Goal: Task Accomplishment & Management: Complete application form

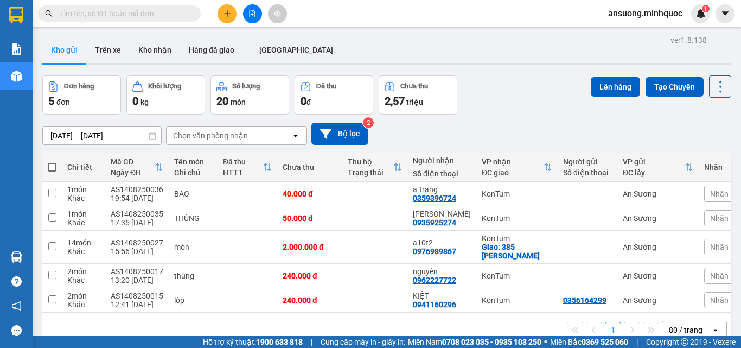
scroll to position [50, 0]
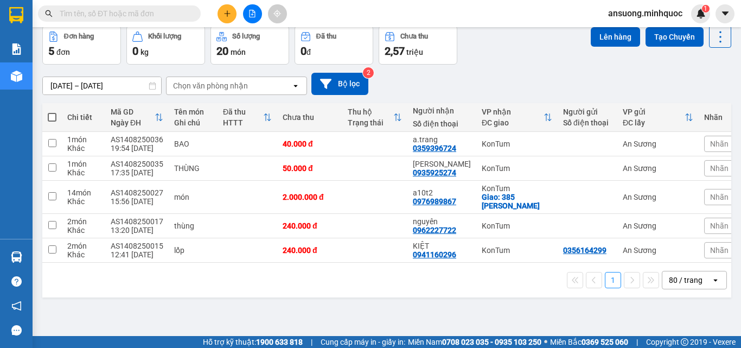
click at [259, 18] on button at bounding box center [252, 13] width 19 height 19
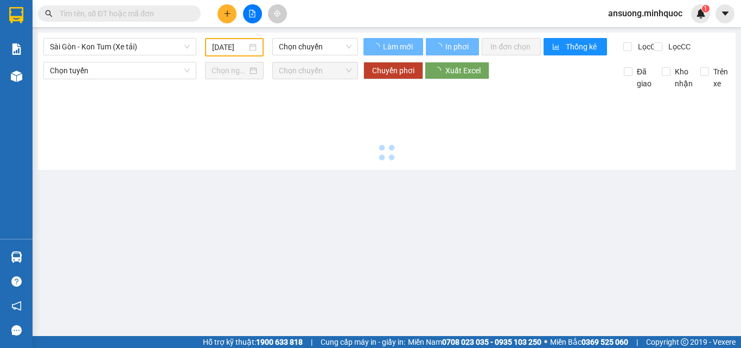
type input "[DATE]"
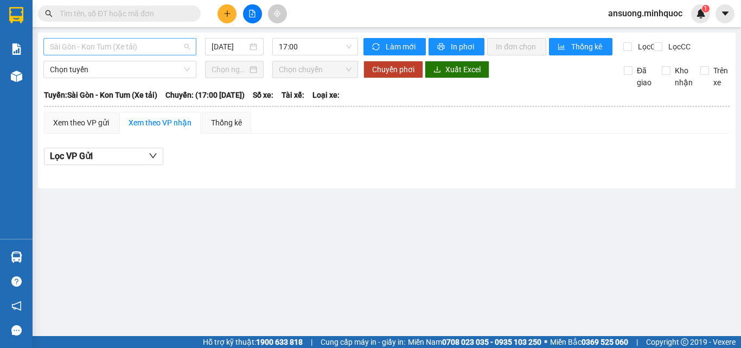
click at [72, 47] on span "Sài Gòn - Kon Tum (Xe tải)" at bounding box center [120, 47] width 140 height 16
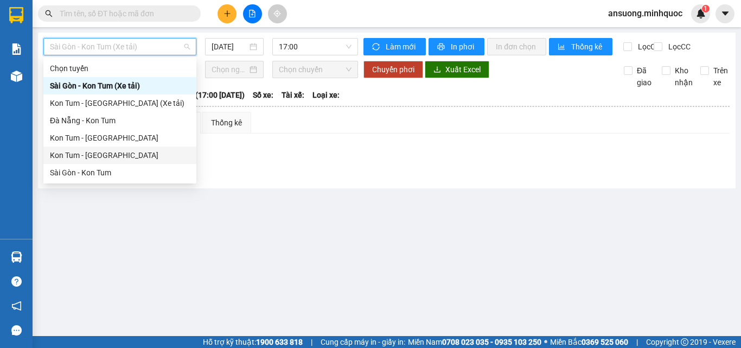
click at [73, 158] on div "Kon Tum - [GEOGRAPHIC_DATA]" at bounding box center [120, 155] width 140 height 12
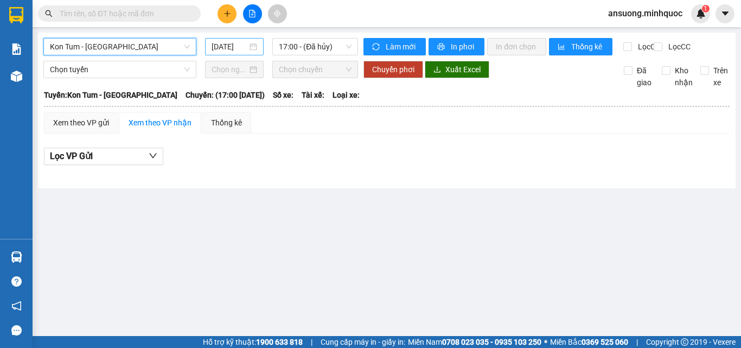
click at [219, 42] on input "[DATE]" at bounding box center [230, 47] width 36 height 12
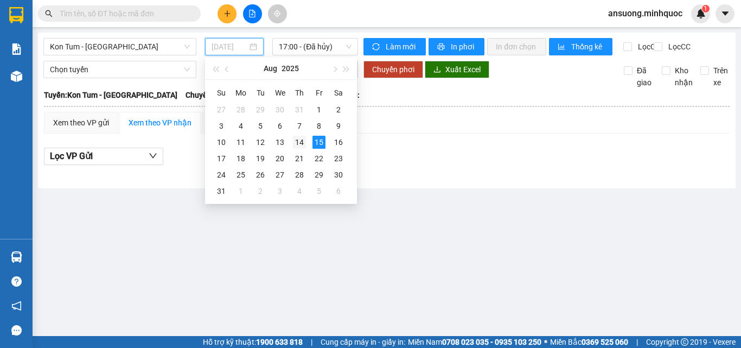
click at [300, 142] on div "14" at bounding box center [299, 142] width 13 height 13
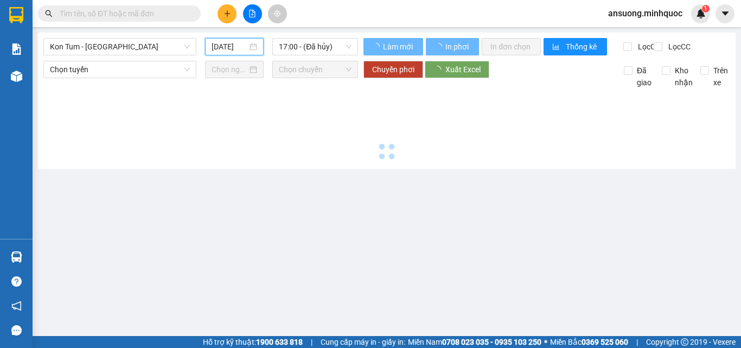
type input "[DATE]"
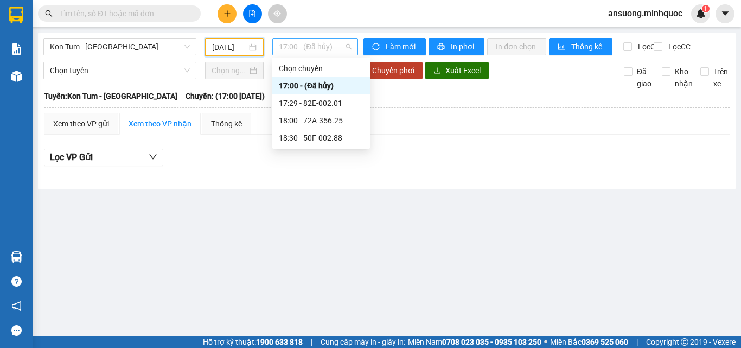
click at [305, 46] on span "17:00 - (Đã hủy)" at bounding box center [315, 47] width 73 height 16
click at [320, 103] on div "17:29 - 82E-002.01" at bounding box center [321, 103] width 85 height 12
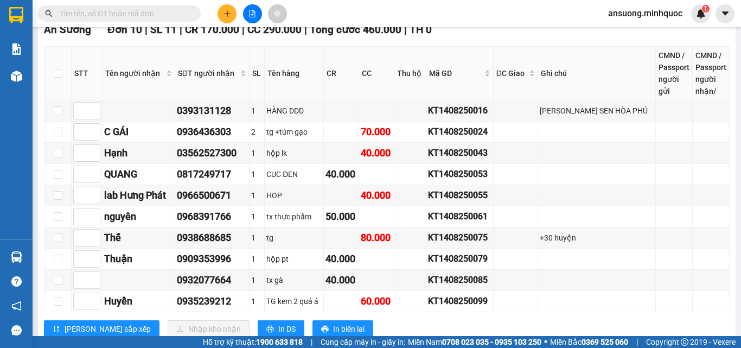
scroll to position [639, 0]
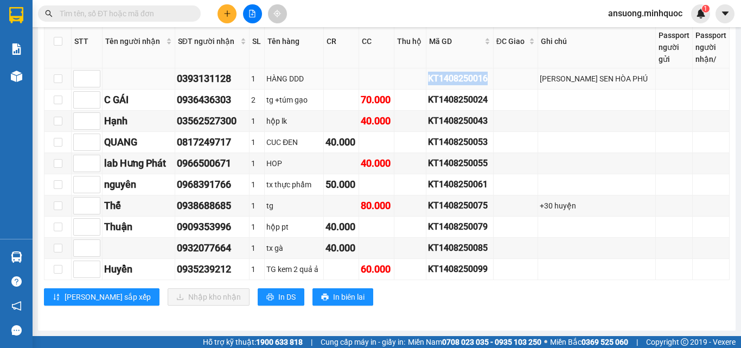
drag, startPoint x: 505, startPoint y: 76, endPoint x: 437, endPoint y: 83, distance: 68.1
click at [437, 83] on tr "0393131128 1 HÀNG DDD KT1408250016 TÔN HOA SEN HÒA PHÚ" at bounding box center [386, 78] width 685 height 21
copy div "KT1408250016"
click at [137, 15] on input "text" at bounding box center [124, 14] width 128 height 12
drag, startPoint x: 242, startPoint y: 79, endPoint x: 178, endPoint y: 86, distance: 63.9
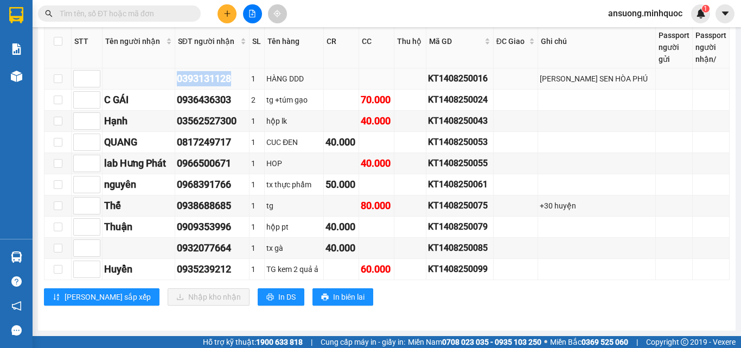
click at [178, 86] on td "0393131128" at bounding box center [212, 78] width 74 height 21
copy div "0393131128"
click at [124, 13] on input "text" at bounding box center [124, 14] width 128 height 12
paste input "0393131128"
type input "0393131128"
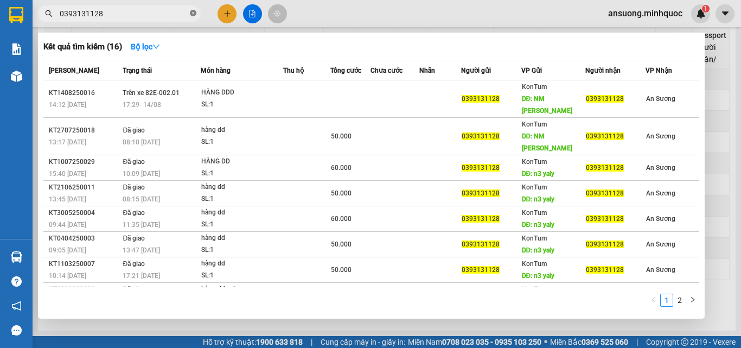
click at [193, 11] on icon "close-circle" at bounding box center [193, 13] width 7 height 7
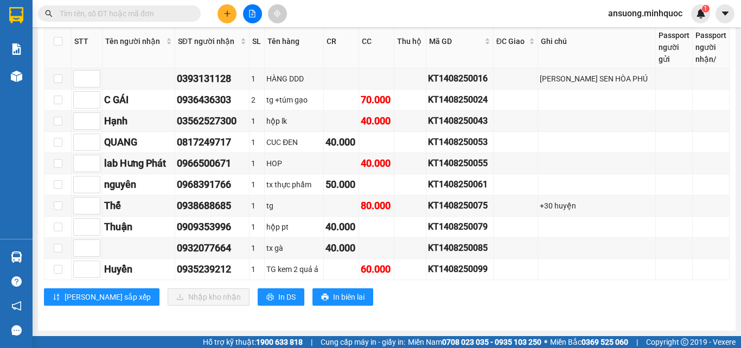
drag, startPoint x: 257, startPoint y: 15, endPoint x: 346, endPoint y: 15, distance: 89.0
click at [346, 15] on div "Kết quả tìm kiếm ( 16 ) Bộ lọc Mã ĐH Trạng thái Món hàng Thu hộ Tổng cước Chưa …" at bounding box center [370, 13] width 741 height 27
click at [60, 208] on input "checkbox" at bounding box center [58, 205] width 9 height 9
checkbox input "true"
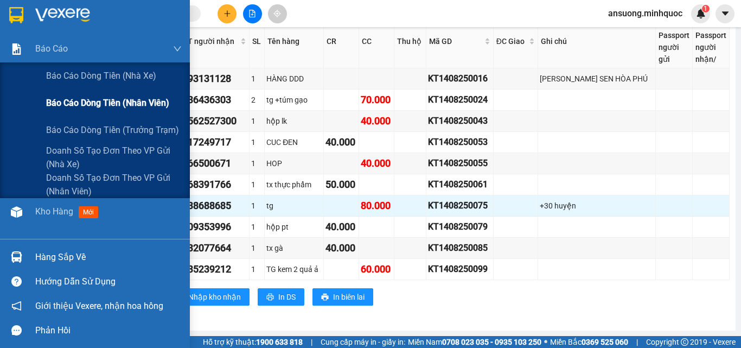
click at [98, 104] on span "Báo cáo dòng tiền (nhân viên)" at bounding box center [107, 103] width 123 height 14
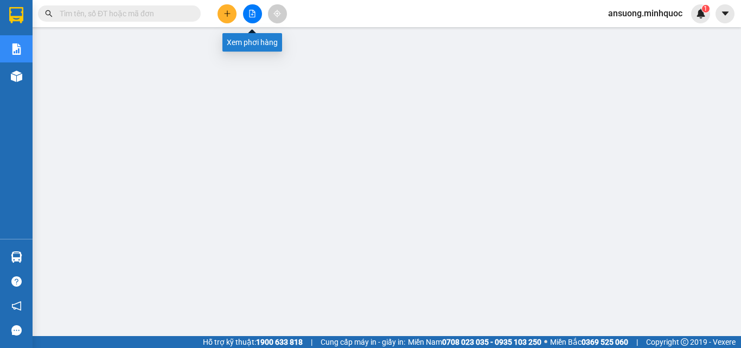
click at [252, 14] on icon "file-add" at bounding box center [253, 14] width 6 height 8
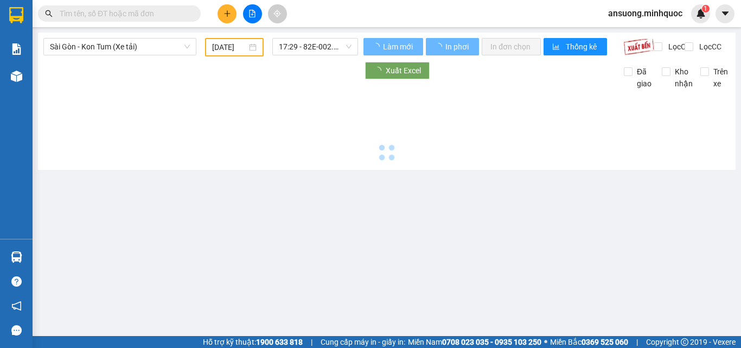
type input "[DATE]"
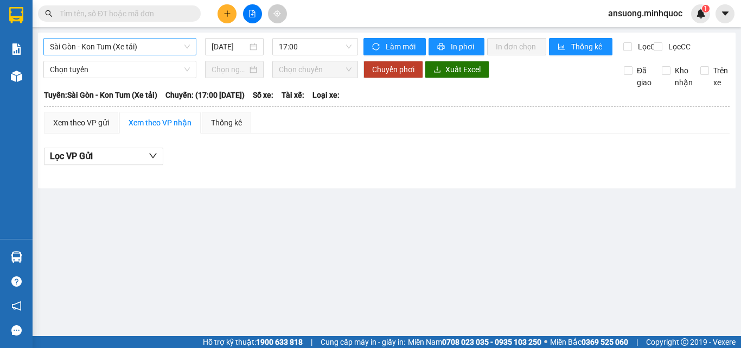
click at [103, 41] on span "Sài Gòn - Kon Tum (Xe tải)" at bounding box center [120, 47] width 140 height 16
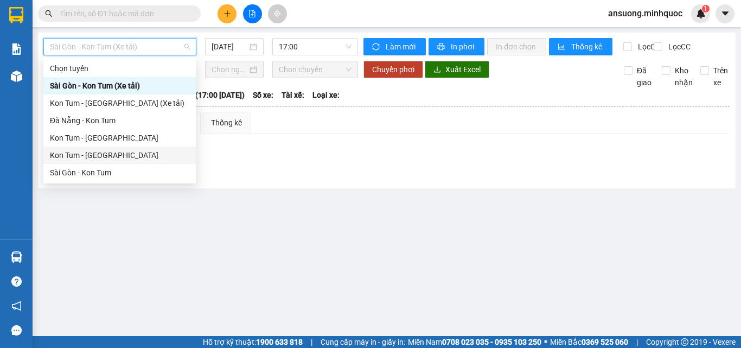
click at [86, 161] on div "Kon Tum - [GEOGRAPHIC_DATA]" at bounding box center [120, 155] width 140 height 12
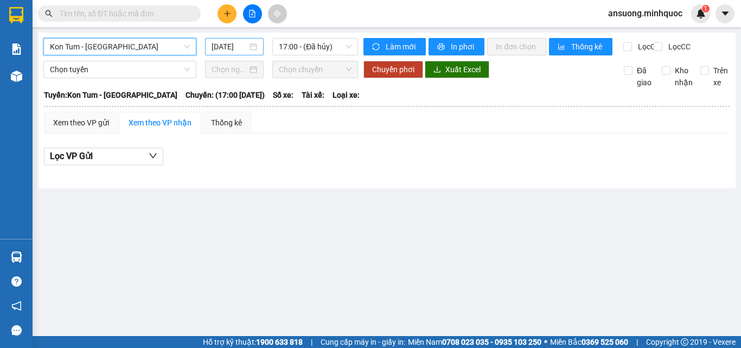
click at [233, 45] on input "[DATE]" at bounding box center [230, 47] width 36 height 12
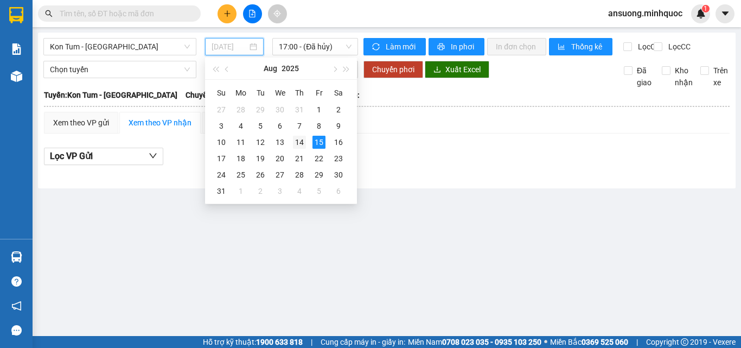
click at [298, 143] on div "14" at bounding box center [299, 142] width 13 height 13
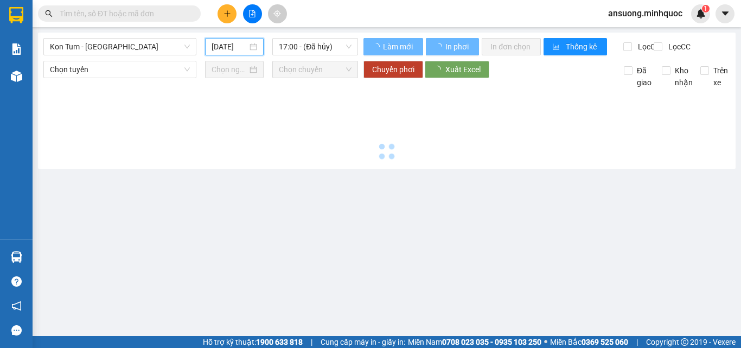
type input "[DATE]"
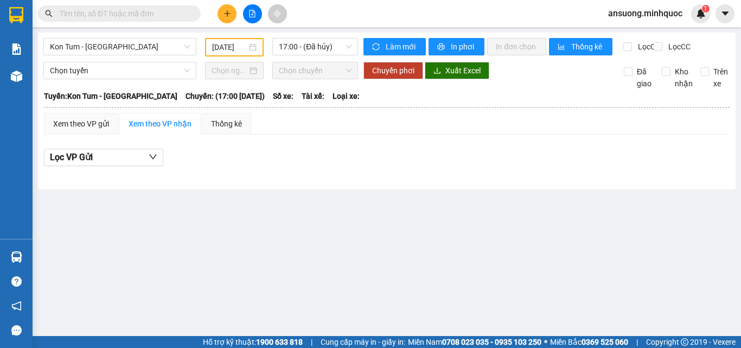
click at [250, 217] on main "Kon Tum - Sài Gòn 14/08/2025 17:00 - (Đã hủy) Làm mới In phơi In đơn chọn Thống…" at bounding box center [370, 168] width 741 height 336
click at [305, 47] on span "17:00 - (Đã hủy)" at bounding box center [315, 47] width 73 height 16
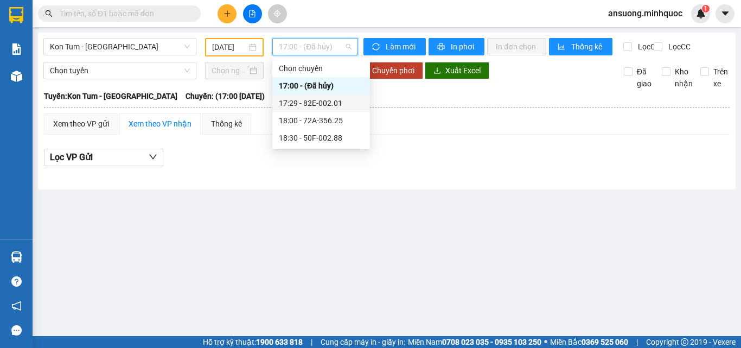
click at [311, 107] on div "17:29 - 82E-002.01" at bounding box center [321, 103] width 85 height 12
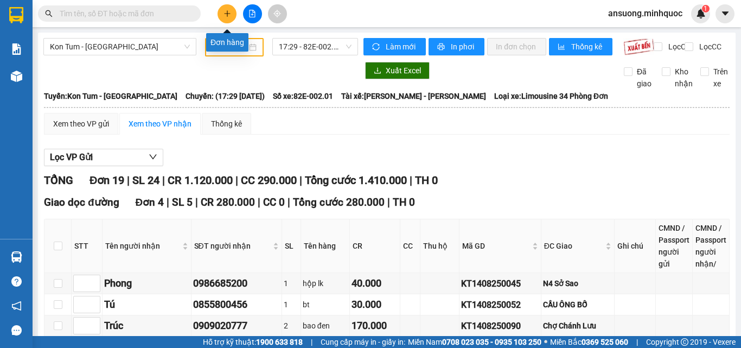
click at [228, 15] on icon "plus" at bounding box center [228, 14] width 8 height 8
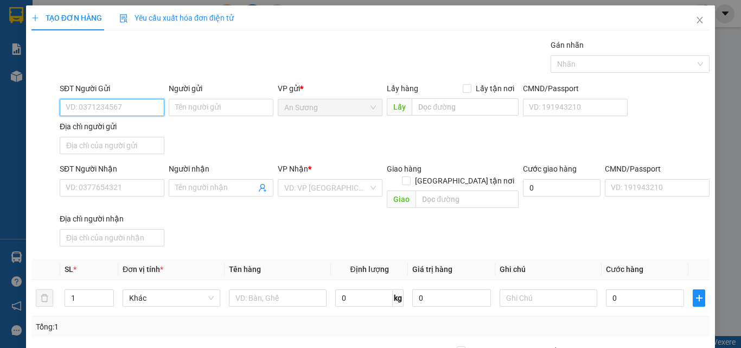
click at [89, 104] on input "SĐT Người Gửi" at bounding box center [112, 107] width 105 height 17
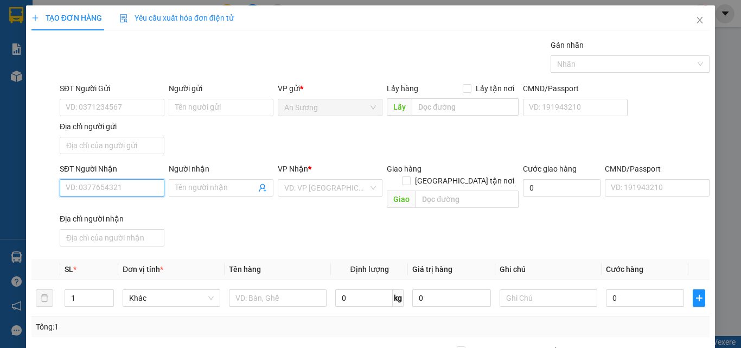
click at [95, 180] on input "SĐT Người Nhận" at bounding box center [112, 187] width 105 height 17
type input "0977199626"
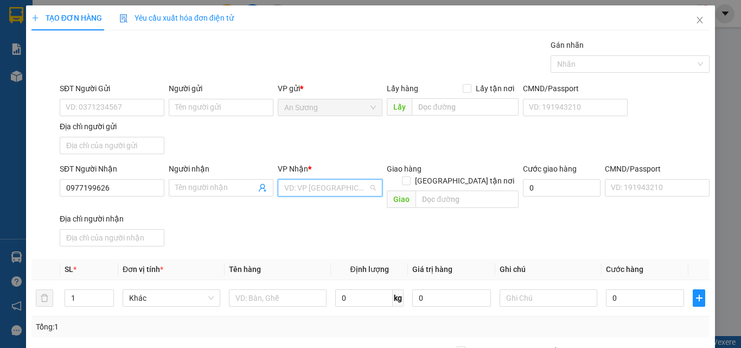
click at [315, 194] on input "search" at bounding box center [326, 188] width 84 height 16
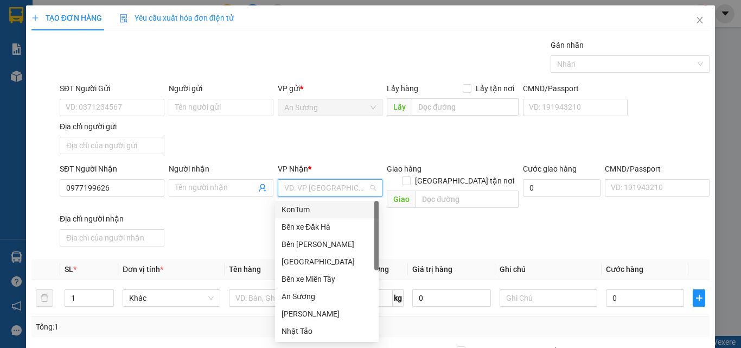
click at [304, 212] on div "KonTum" at bounding box center [327, 209] width 91 height 12
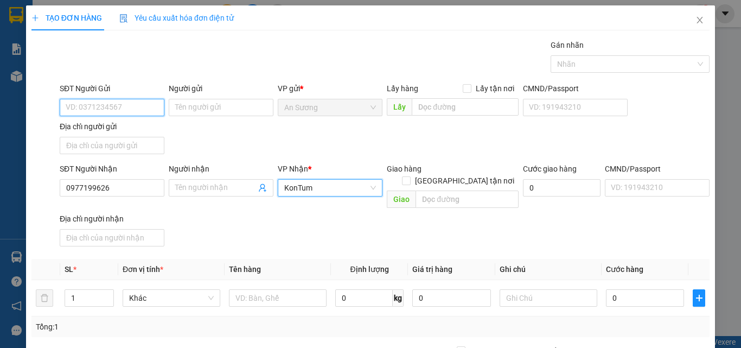
click at [117, 108] on input "SĐT Người Gửi" at bounding box center [112, 107] width 105 height 17
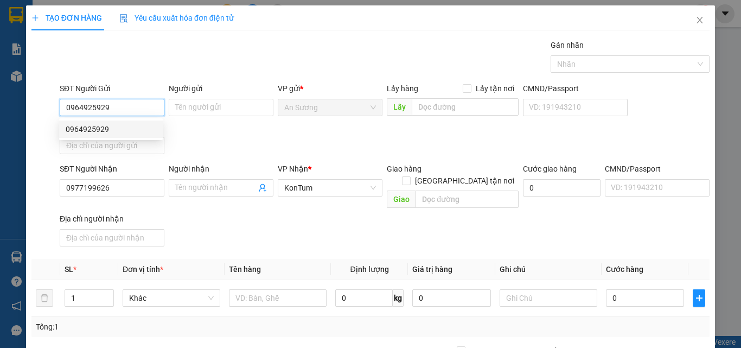
click at [125, 125] on div "0964925929" at bounding box center [111, 129] width 91 height 12
type input "0964925929"
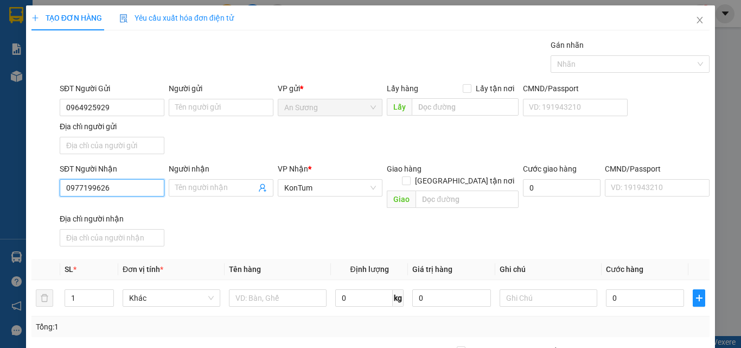
click at [132, 193] on input "0977199626" at bounding box center [112, 187] width 105 height 17
drag, startPoint x: 328, startPoint y: 248, endPoint x: 322, endPoint y: 251, distance: 6.1
click at [327, 259] on tr "SL * Đơn vị tính * Tên hàng Định lượng Giá trị hàng Ghi chú Cước hàng" at bounding box center [370, 269] width 678 height 21
click at [272, 289] on input "text" at bounding box center [278, 297] width 98 height 17
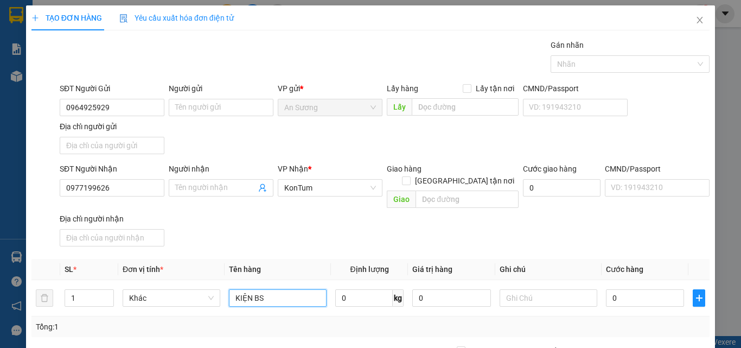
type input "KIỆN BS"
drag, startPoint x: 308, startPoint y: 238, endPoint x: 518, endPoint y: 273, distance: 212.4
click at [311, 237] on div "SĐT Người Nhận 0977199626 Người nhận Tên người nhận VP Nhận * KonTum Giao hàng …" at bounding box center [385, 207] width 654 height 88
click at [627, 289] on input "0" at bounding box center [645, 297] width 78 height 17
type input "4"
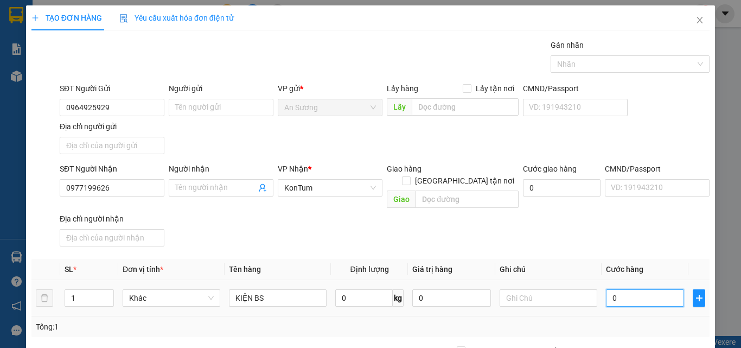
type input "4"
type input "40"
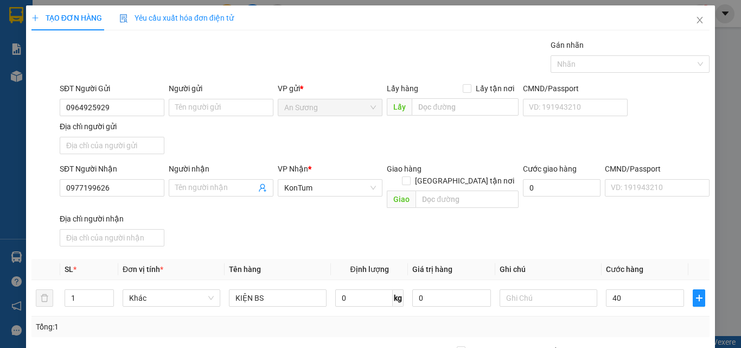
type input "40.000"
click at [635, 239] on div "Transit Pickup Surcharge Ids Transit Deliver Surcharge Ids Transit Deliver Surc…" at bounding box center [370, 253] width 678 height 429
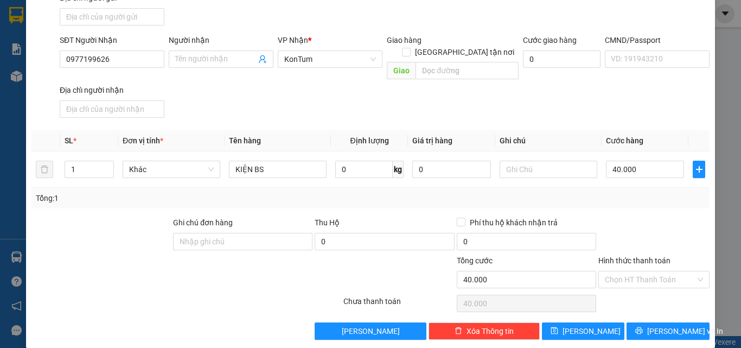
scroll to position [130, 0]
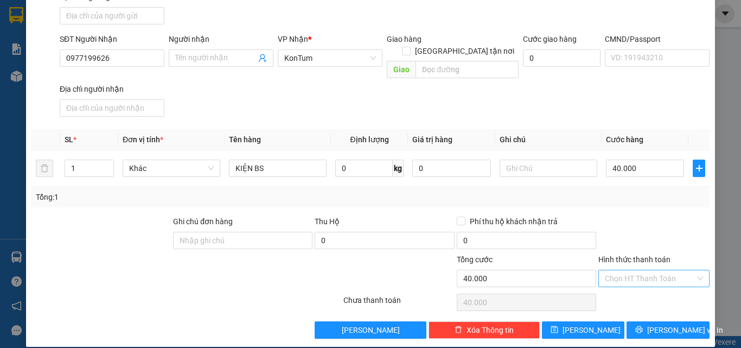
click at [630, 270] on input "Hình thức thanh toán" at bounding box center [650, 278] width 91 height 16
click at [622, 284] on div "Tại văn phòng" at bounding box center [647, 288] width 97 height 12
type input "0"
click at [658, 324] on span "[PERSON_NAME] và In" at bounding box center [685, 330] width 76 height 12
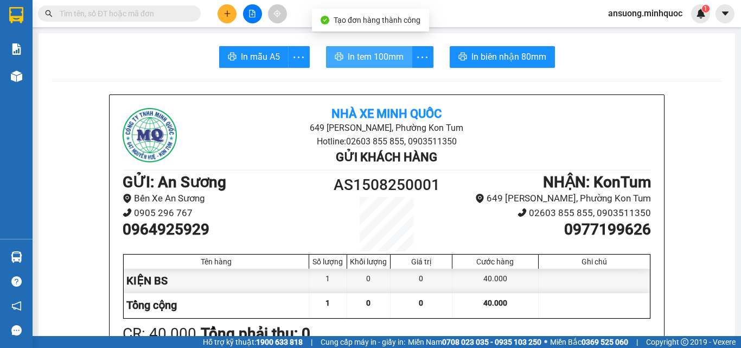
click at [360, 66] on button "In tem 100mm" at bounding box center [369, 57] width 86 height 22
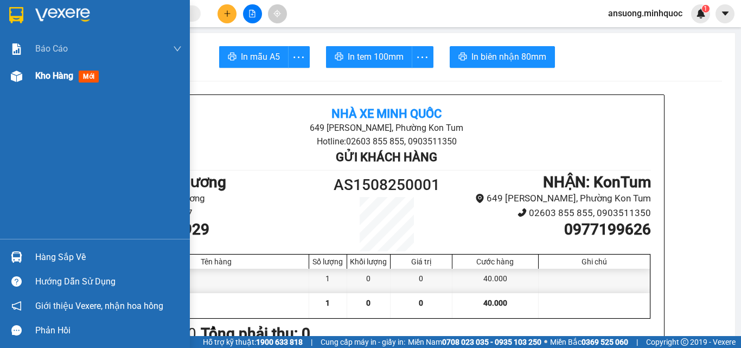
click at [7, 78] on div at bounding box center [16, 76] width 19 height 19
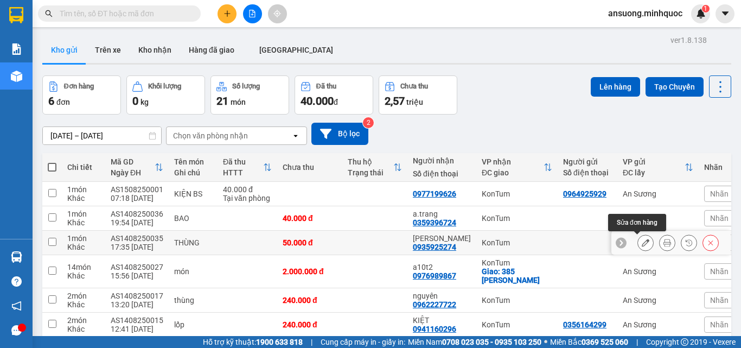
click at [638, 242] on button at bounding box center [645, 242] width 15 height 19
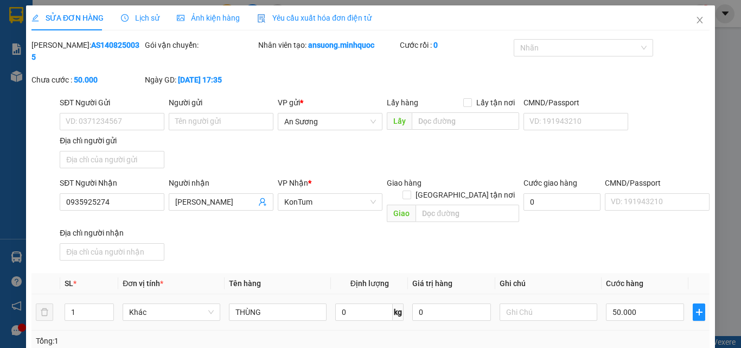
type input "0935925274"
type input "[PERSON_NAME]"
type input "50.000"
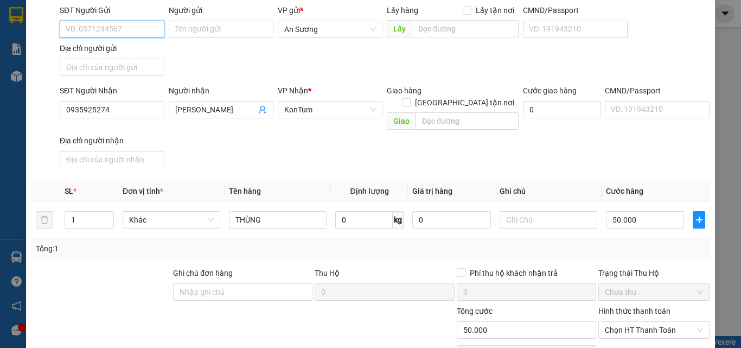
scroll to position [132, 0]
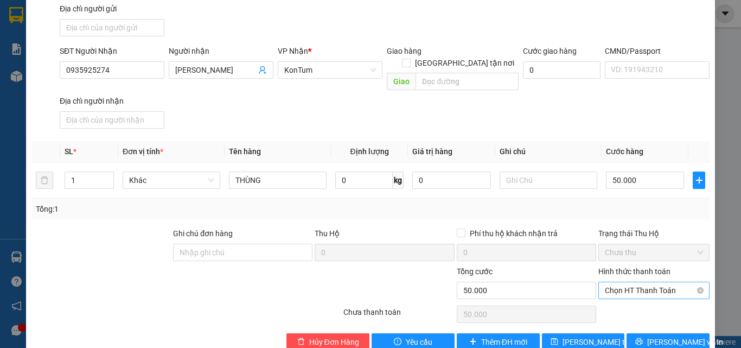
drag, startPoint x: 627, startPoint y: 270, endPoint x: 624, endPoint y: 275, distance: 5.6
click at [627, 282] on span "Chọn HT Thanh Toán" at bounding box center [654, 290] width 98 height 16
click at [627, 295] on div "Tại văn phòng" at bounding box center [647, 287] width 110 height 17
type input "0"
click at [665, 336] on span "[PERSON_NAME] và In" at bounding box center [685, 342] width 76 height 12
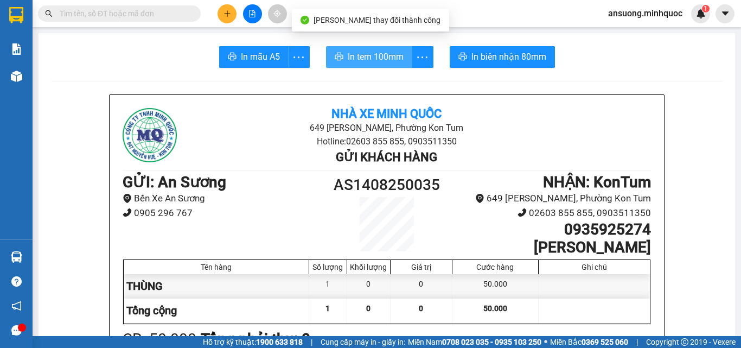
click at [379, 52] on span "In tem 100mm" at bounding box center [376, 57] width 56 height 14
click at [379, 56] on span "In tem 100mm" at bounding box center [376, 57] width 56 height 14
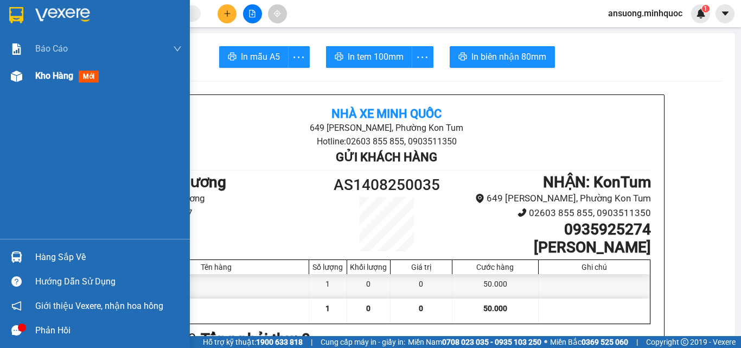
click at [1, 79] on div "Kho hàng mới" at bounding box center [95, 75] width 190 height 27
click at [7, 79] on div at bounding box center [16, 76] width 19 height 19
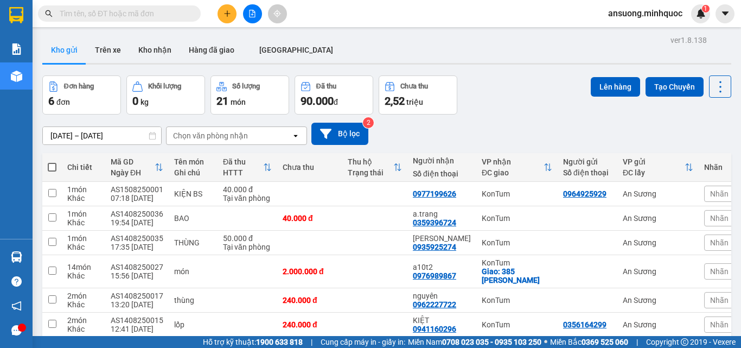
click at [254, 13] on icon "file-add" at bounding box center [252, 14] width 8 height 8
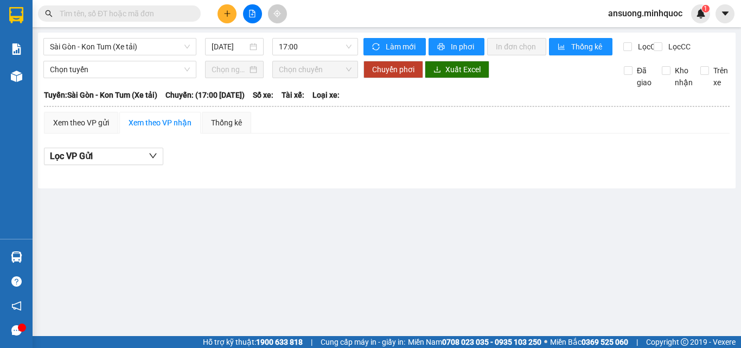
click at [226, 15] on icon "plus" at bounding box center [228, 14] width 8 height 8
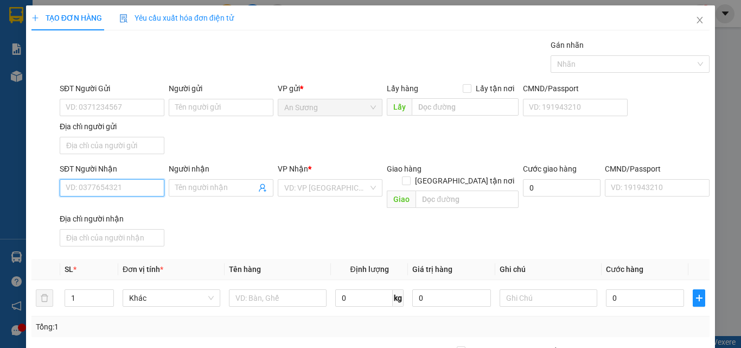
click at [74, 189] on input "SĐT Người Nhận" at bounding box center [112, 187] width 105 height 17
type input "0336772078"
drag, startPoint x: 252, startPoint y: 206, endPoint x: 295, endPoint y: 198, distance: 43.6
click at [254, 207] on div "SĐT Người Nhận 0336772078 Người nhận Tên người nhận VP Nhận * VD: VP [GEOGRAPHI…" at bounding box center [385, 207] width 654 height 88
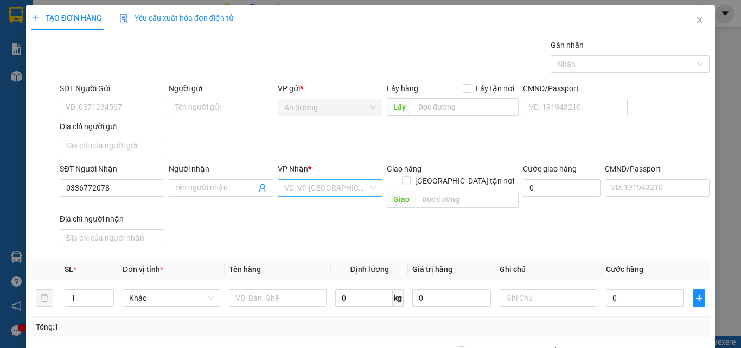
click at [308, 194] on input "search" at bounding box center [326, 188] width 84 height 16
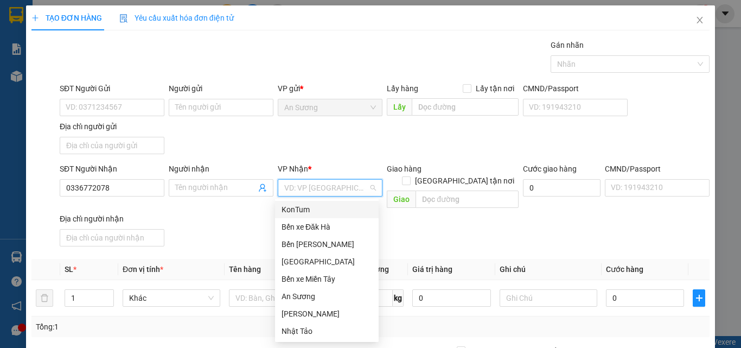
click at [311, 210] on div "KonTum" at bounding box center [327, 209] width 91 height 12
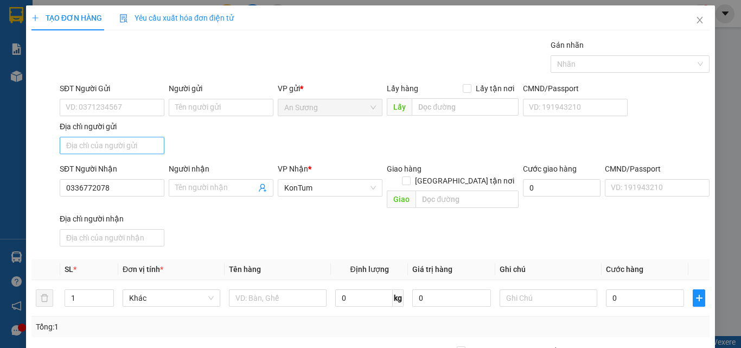
drag, startPoint x: 184, startPoint y: 231, endPoint x: 110, endPoint y: 137, distance: 119.0
click at [184, 229] on div "SĐT Người Nhận 0336772078 Người nhận Tên người nhận VP Nhận * KonTum Giao hàng …" at bounding box center [385, 207] width 654 height 88
click at [110, 110] on input "SĐT Người Gửi" at bounding box center [112, 107] width 105 height 17
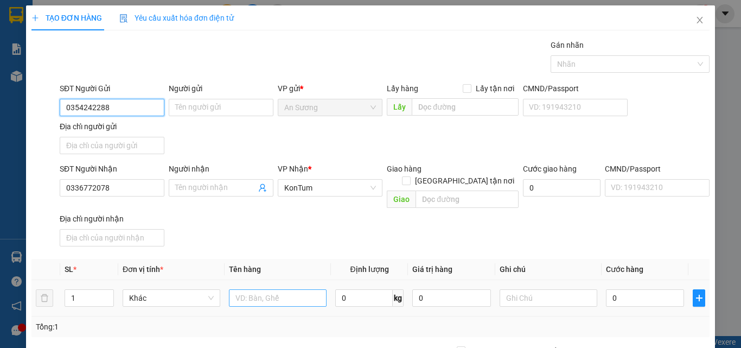
type input "0354242288"
click at [240, 289] on input "text" at bounding box center [278, 297] width 98 height 17
type input "BÌ PT"
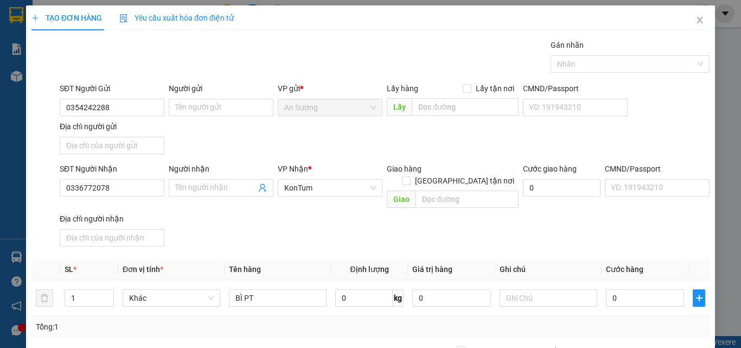
click at [354, 241] on div "Transit Pickup Surcharge Ids Transit Deliver Surcharge Ids Transit Deliver Surc…" at bounding box center [370, 253] width 678 height 429
click at [612, 289] on input "0" at bounding box center [645, 297] width 78 height 17
type input "4"
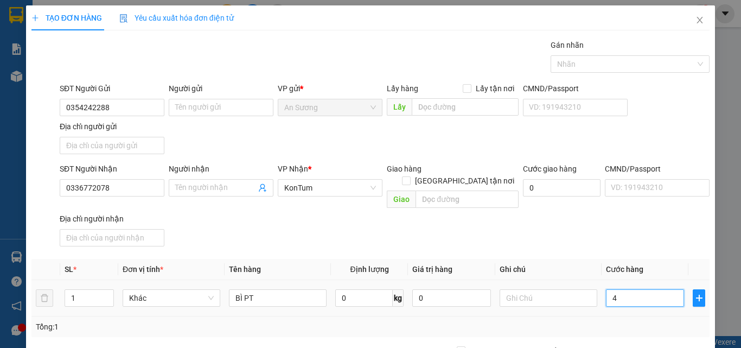
type input "40"
type input "40.000"
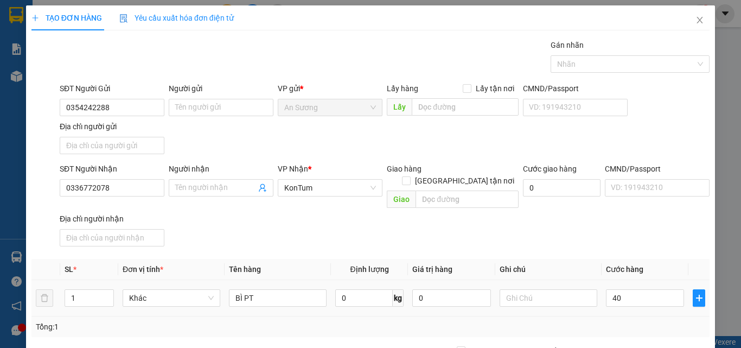
type input "40.000"
click at [612, 259] on th "Cước hàng" at bounding box center [645, 269] width 87 height 21
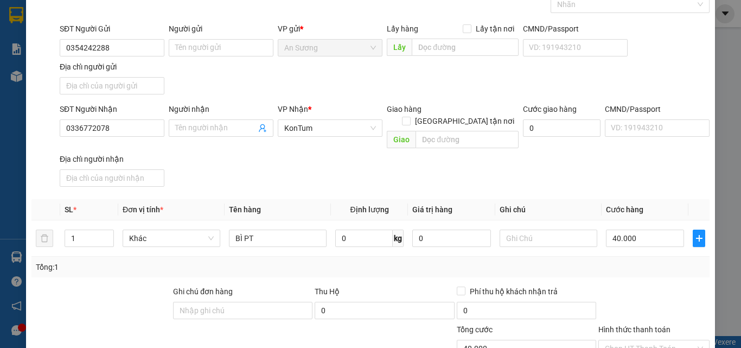
scroll to position [130, 0]
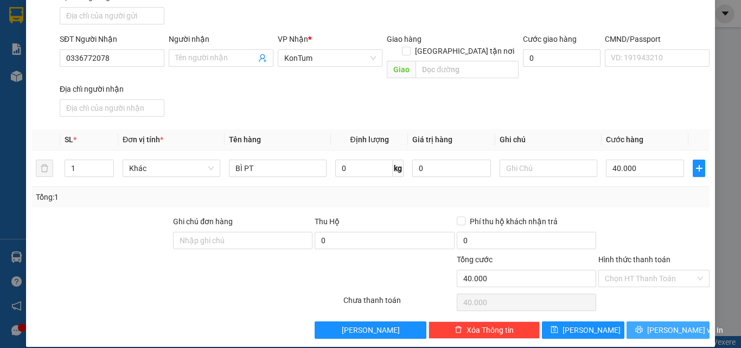
click at [650, 321] on button "[PERSON_NAME] và In" at bounding box center [668, 329] width 83 height 17
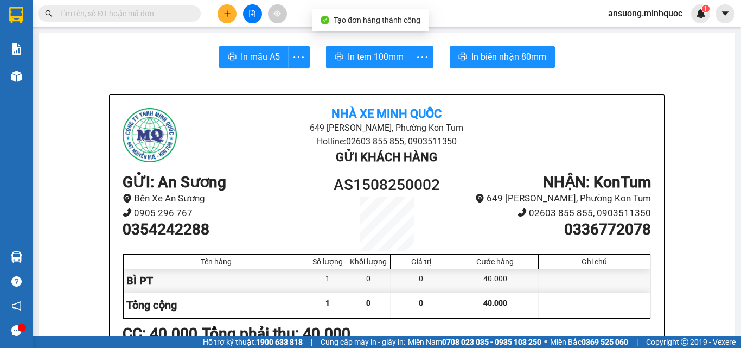
drag, startPoint x: 308, startPoint y: 77, endPoint x: 247, endPoint y: 58, distance: 63.3
click at [247, 58] on span "In mẫu A5" at bounding box center [260, 57] width 39 height 14
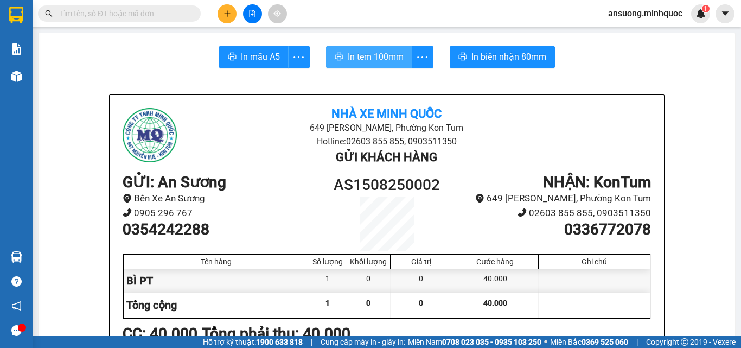
drag, startPoint x: 346, startPoint y: 54, endPoint x: 334, endPoint y: 84, distance: 32.6
click at [348, 55] on span "In tem 100mm" at bounding box center [376, 57] width 56 height 14
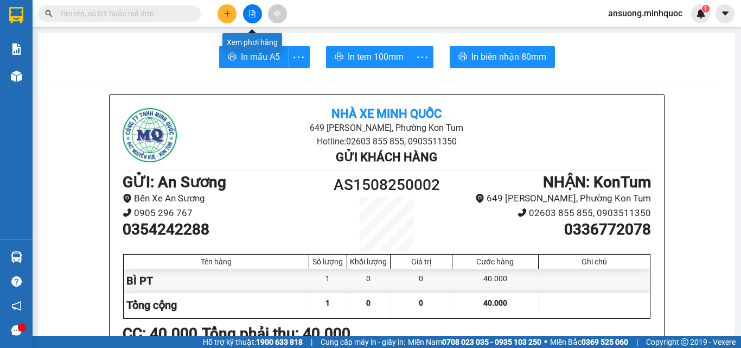
click at [254, 21] on button at bounding box center [252, 13] width 19 height 19
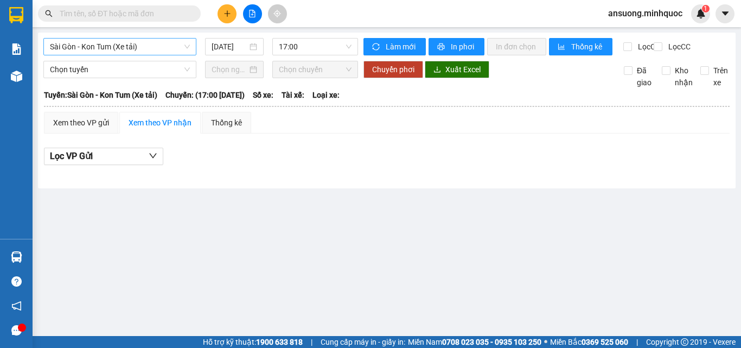
click at [87, 42] on span "Sài Gòn - Kon Tum (Xe tải)" at bounding box center [120, 47] width 140 height 16
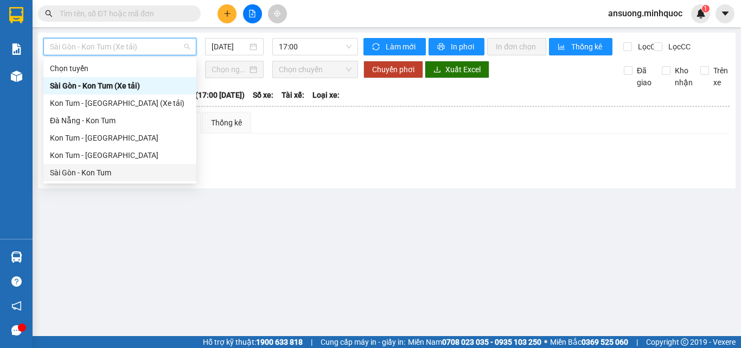
click at [81, 159] on div "Kon Tum - [GEOGRAPHIC_DATA]" at bounding box center [120, 155] width 140 height 12
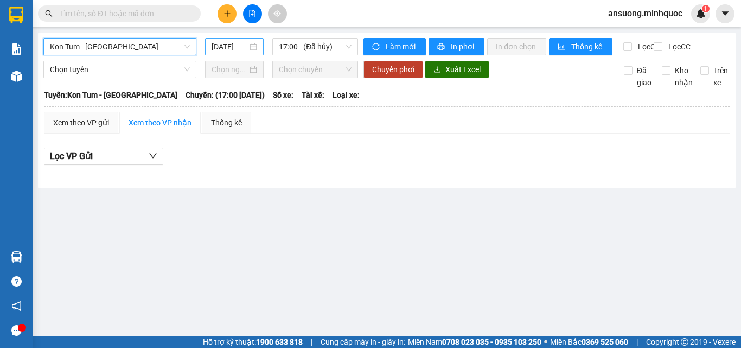
click at [222, 42] on input "[DATE]" at bounding box center [230, 47] width 36 height 12
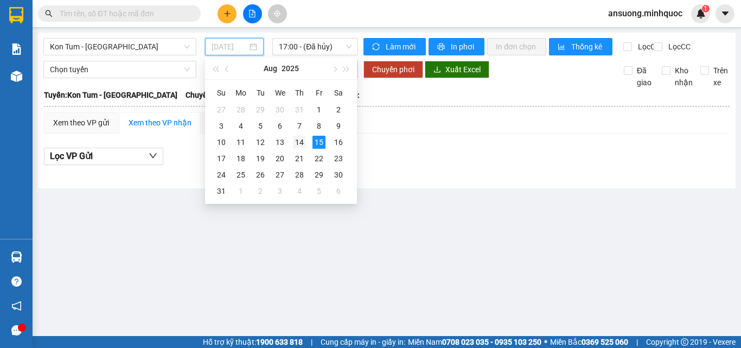
click at [296, 142] on div "14" at bounding box center [299, 142] width 13 height 13
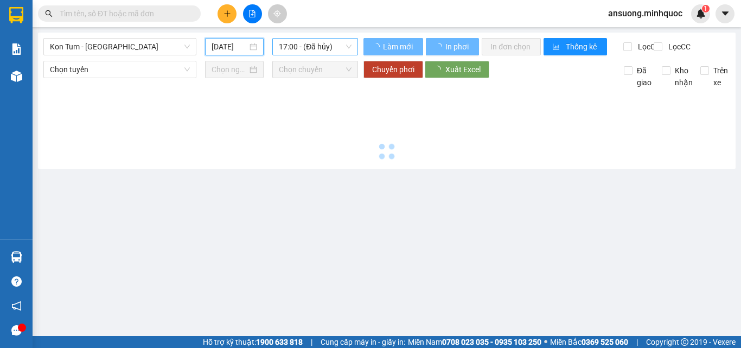
type input "[DATE]"
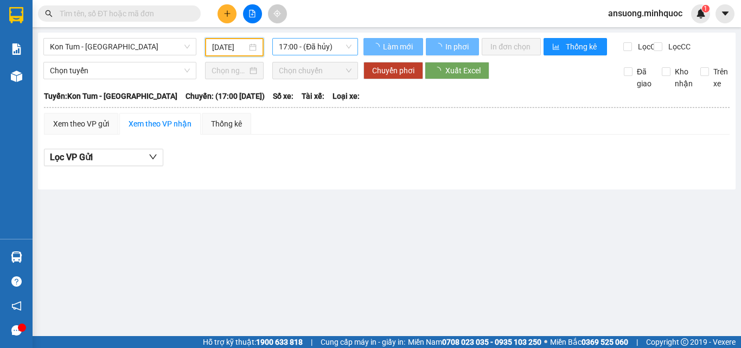
click at [308, 49] on span "17:00 - (Đã hủy)" at bounding box center [315, 47] width 73 height 16
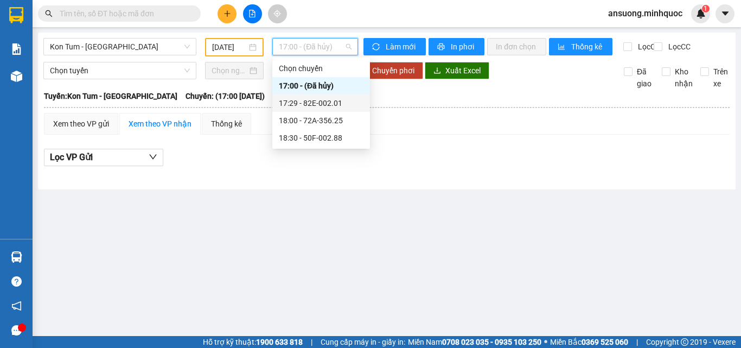
click at [327, 103] on div "17:29 - 82E-002.01" at bounding box center [321, 103] width 85 height 12
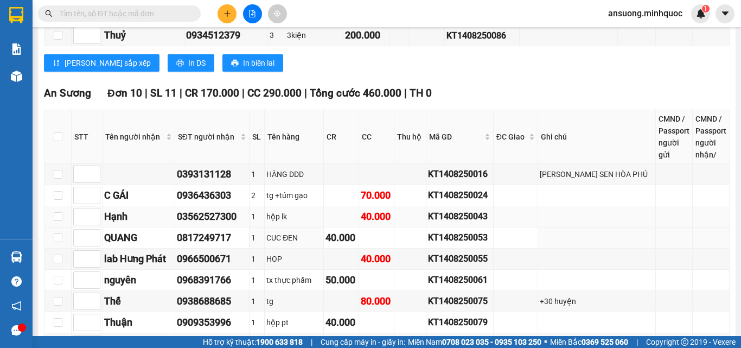
scroll to position [530, 0]
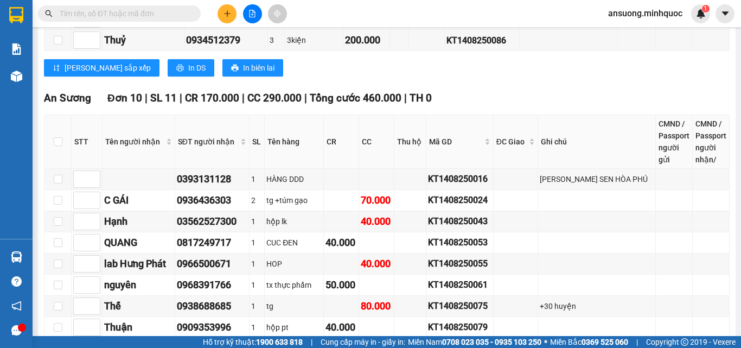
click at [62, 146] on th at bounding box center [57, 142] width 27 height 54
click at [60, 146] on input "checkbox" at bounding box center [58, 141] width 9 height 9
checkbox input "true"
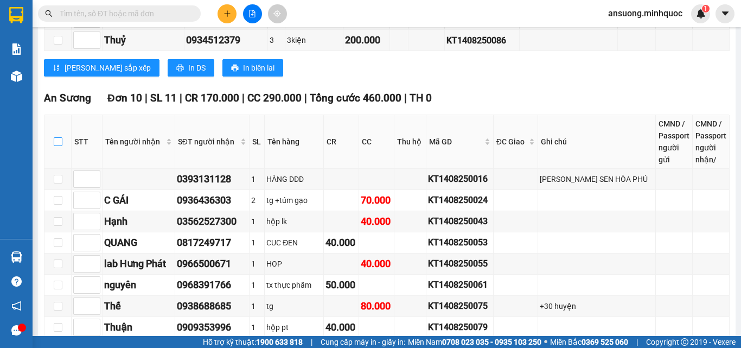
checkbox input "true"
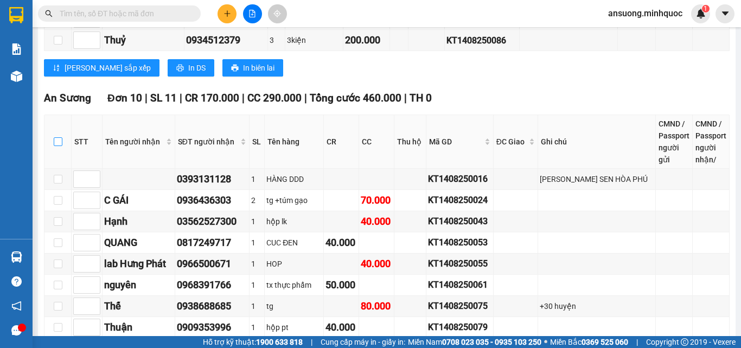
checkbox input "true"
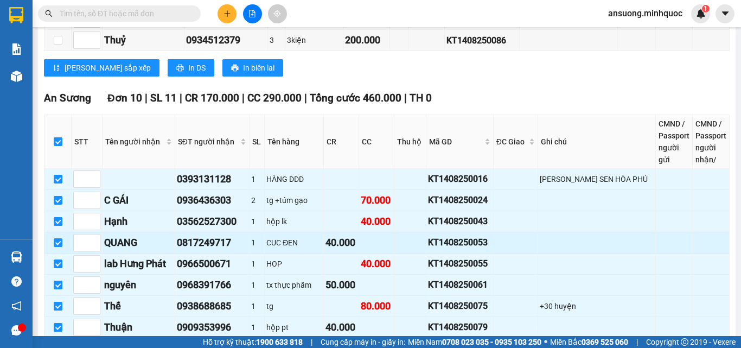
scroll to position [639, 0]
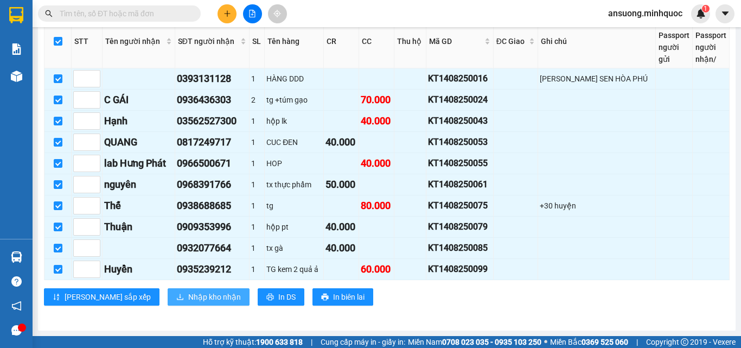
click at [188, 298] on span "Nhập kho nhận" at bounding box center [214, 297] width 53 height 12
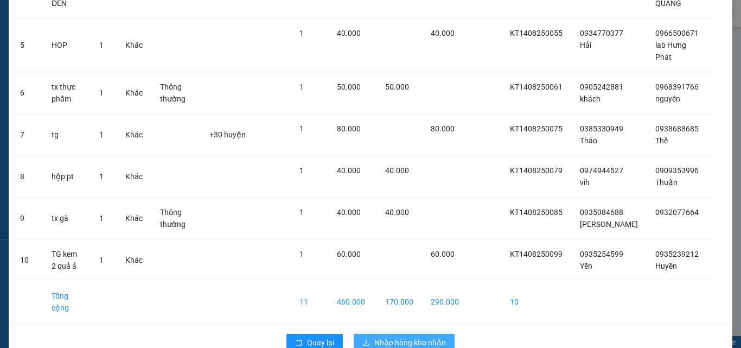
scroll to position [252, 0]
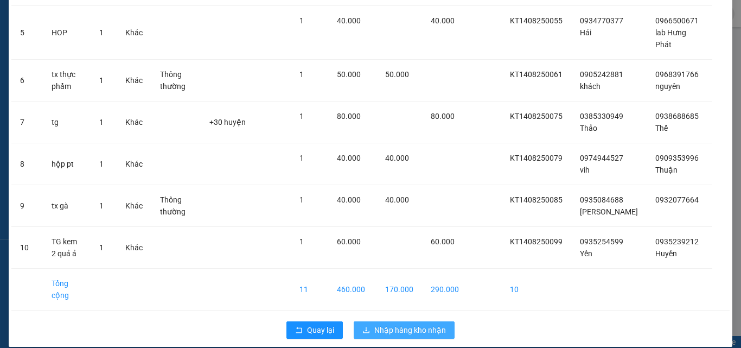
click at [408, 324] on span "Nhập hàng kho nhận" at bounding box center [410, 330] width 72 height 12
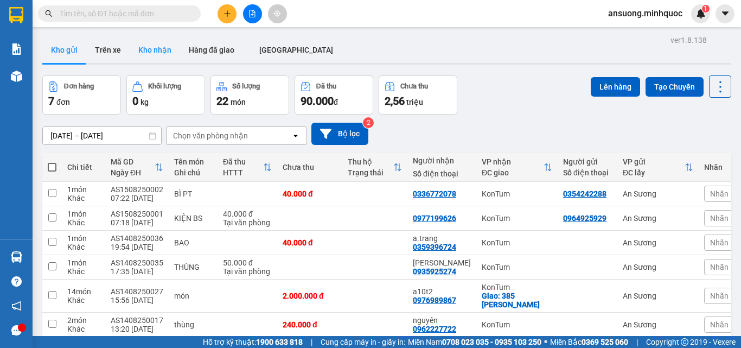
click at [135, 54] on button "Kho nhận" at bounding box center [155, 50] width 50 height 26
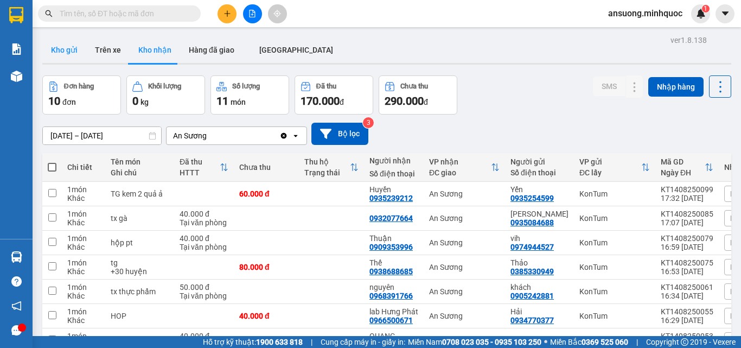
click at [61, 46] on button "Kho gửi" at bounding box center [64, 50] width 44 height 26
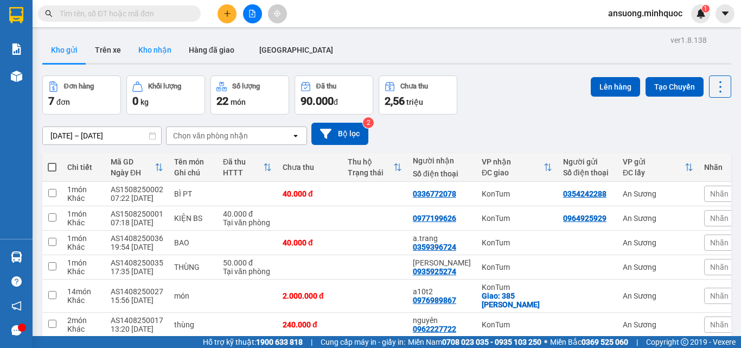
click at [144, 58] on button "Kho nhận" at bounding box center [155, 50] width 50 height 26
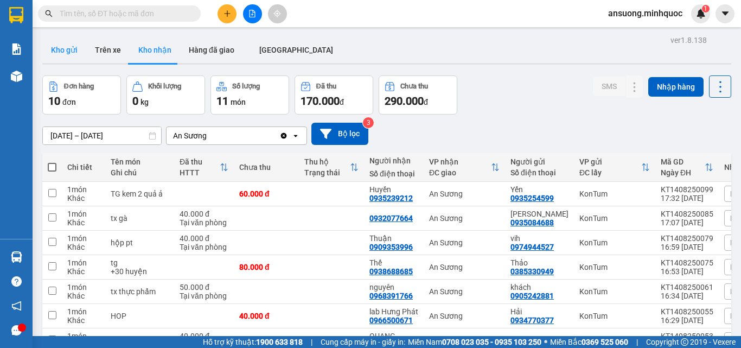
click at [75, 50] on button "Kho gửi" at bounding box center [64, 50] width 44 height 26
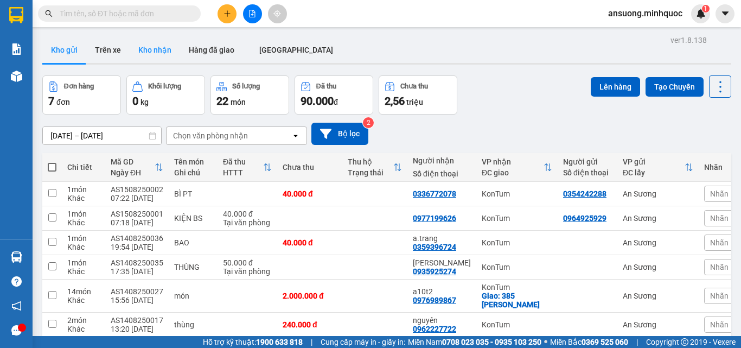
click at [162, 54] on button "Kho nhận" at bounding box center [155, 50] width 50 height 26
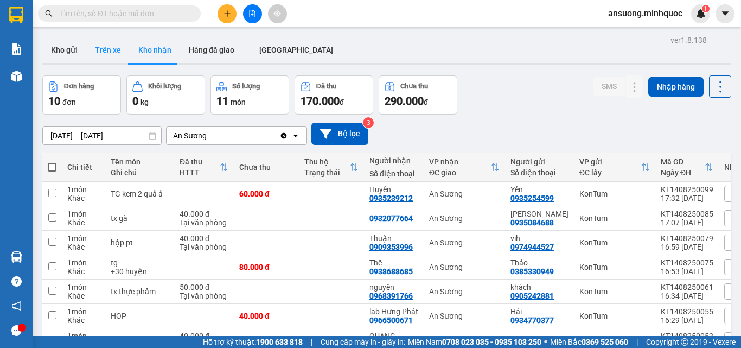
click at [100, 50] on button "Trên xe" at bounding box center [107, 50] width 43 height 26
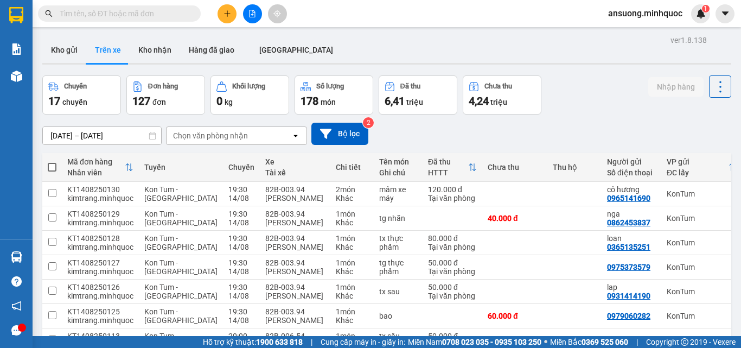
click at [50, 63] on div at bounding box center [386, 64] width 689 height 2
click at [59, 57] on button "Kho gửi" at bounding box center [64, 50] width 44 height 26
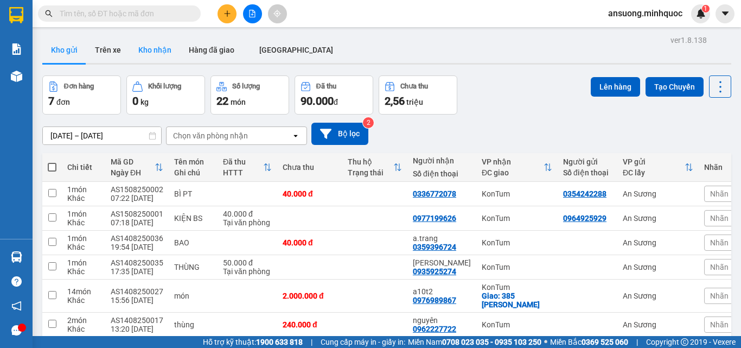
drag, startPoint x: 162, startPoint y: 53, endPoint x: 159, endPoint y: 58, distance: 6.1
click at [162, 55] on button "Kho nhận" at bounding box center [155, 50] width 50 height 26
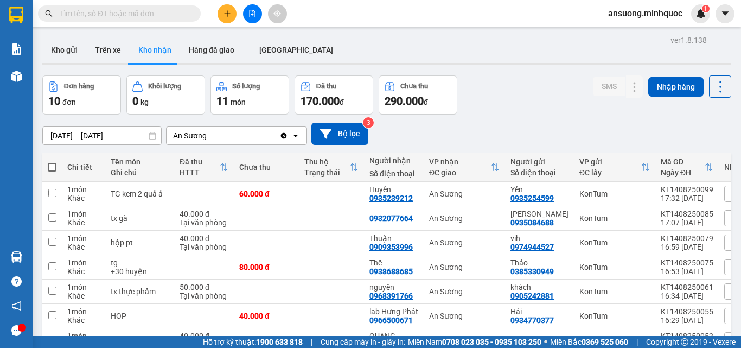
click at [73, 65] on div "Kho gửi Trên [PERSON_NAME] nhận Hàng đã giao [GEOGRAPHIC_DATA]" at bounding box center [386, 51] width 689 height 29
click at [73, 55] on button "Kho gửi" at bounding box center [64, 50] width 44 height 26
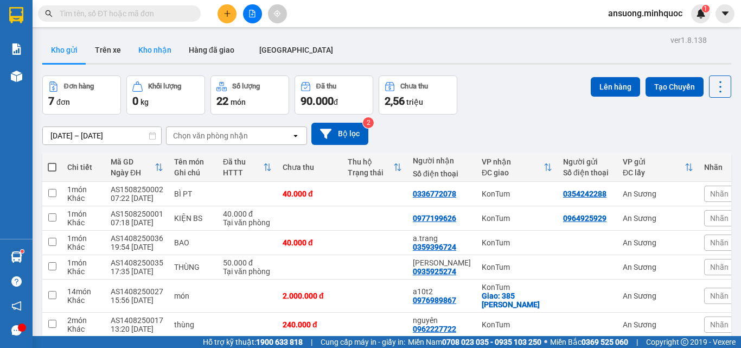
click at [158, 51] on button "Kho nhận" at bounding box center [155, 50] width 50 height 26
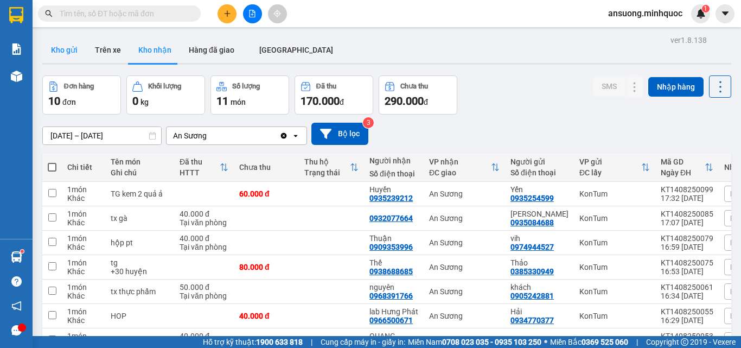
click at [54, 37] on button "Kho gửi" at bounding box center [64, 50] width 44 height 26
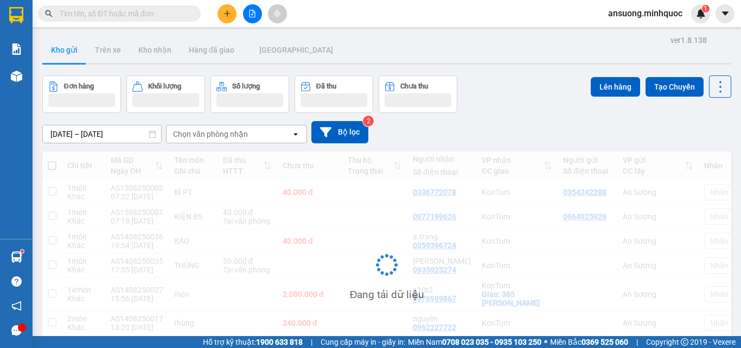
click at [62, 55] on button "Kho gửi" at bounding box center [64, 50] width 44 height 26
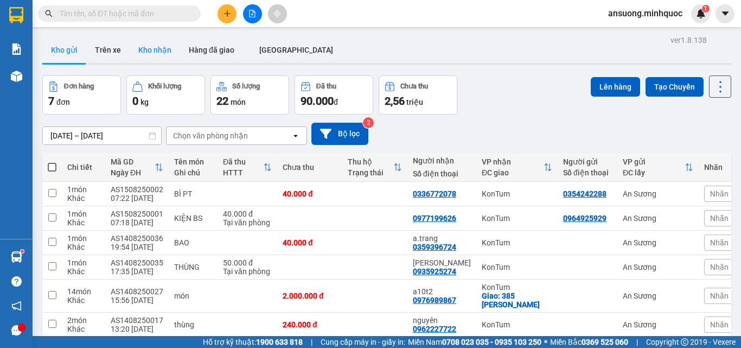
drag, startPoint x: 174, startPoint y: 56, endPoint x: 163, endPoint y: 53, distance: 11.5
click at [174, 56] on button "Kho nhận" at bounding box center [155, 50] width 50 height 26
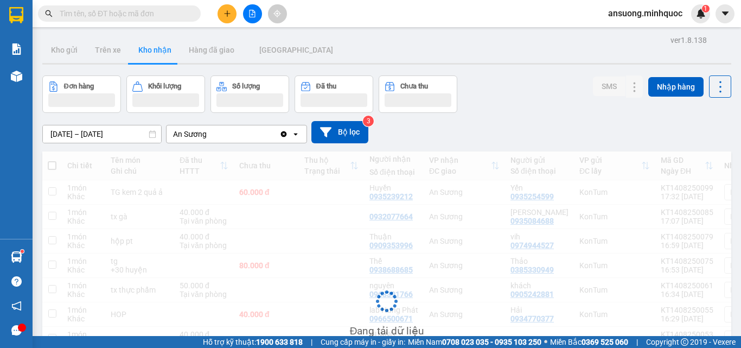
click at [154, 50] on button "Kho nhận" at bounding box center [155, 50] width 50 height 26
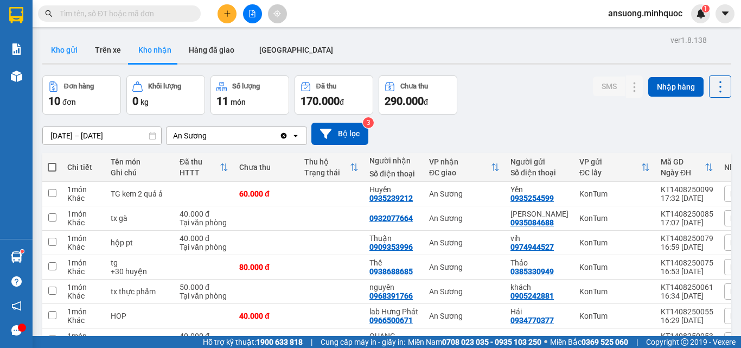
click at [58, 49] on button "Kho gửi" at bounding box center [64, 50] width 44 height 26
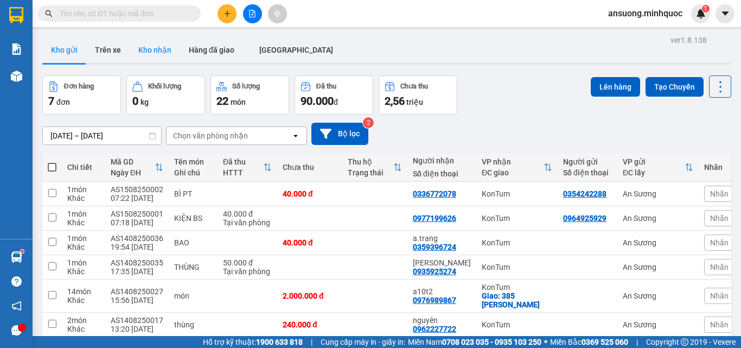
click at [154, 49] on button "Kho nhận" at bounding box center [155, 50] width 50 height 26
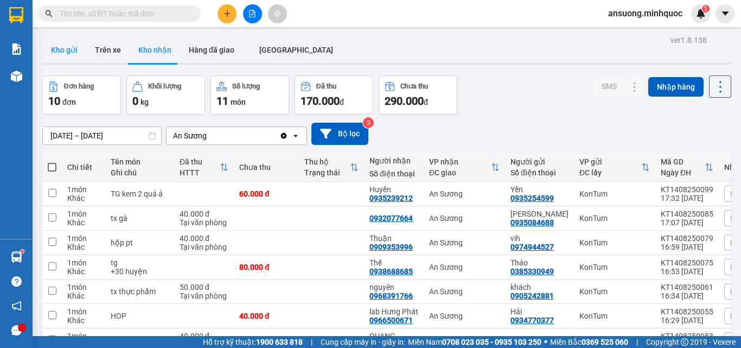
click at [59, 50] on button "Kho gửi" at bounding box center [64, 50] width 44 height 26
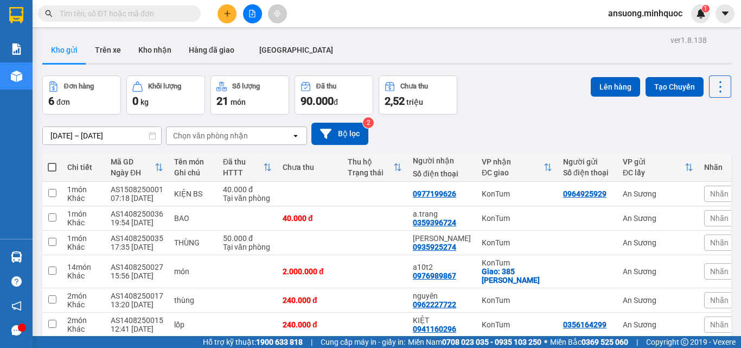
click at [248, 13] on button at bounding box center [252, 13] width 19 height 19
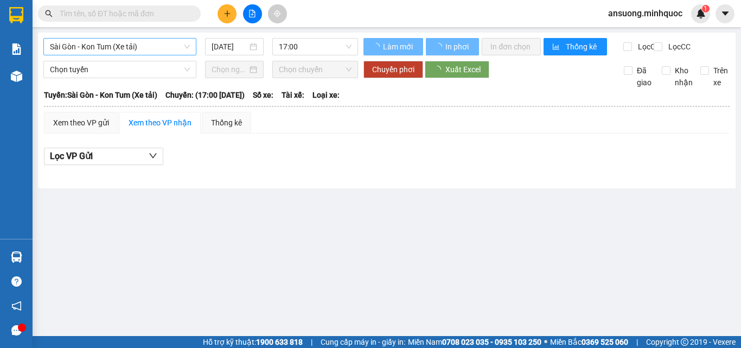
click at [88, 42] on span "Sài Gòn - Kon Tum (Xe tải)" at bounding box center [120, 47] width 140 height 16
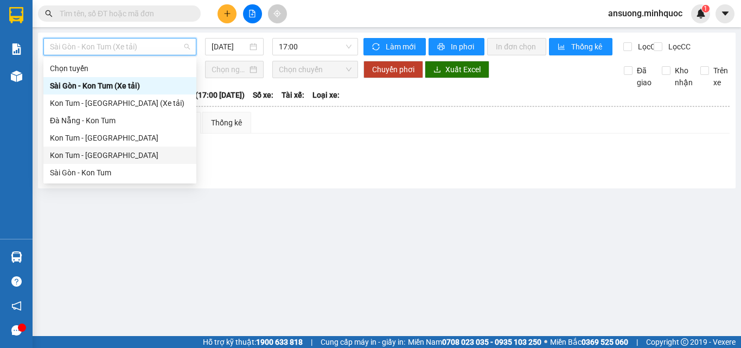
click at [65, 157] on div "Kon Tum - [GEOGRAPHIC_DATA]" at bounding box center [120, 155] width 140 height 12
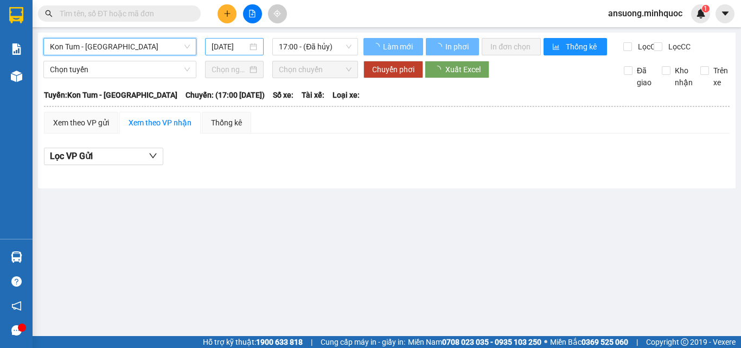
click at [224, 45] on input "[DATE]" at bounding box center [230, 47] width 36 height 12
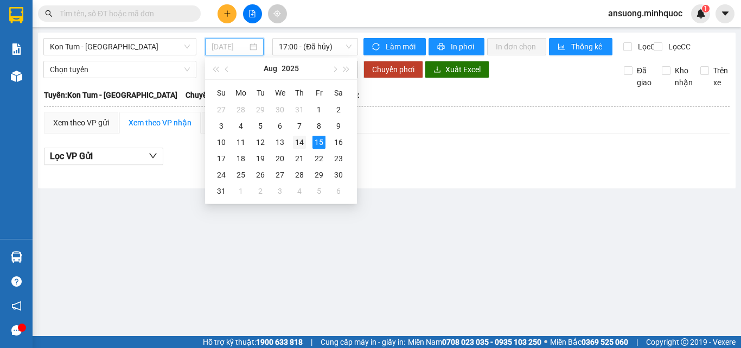
click at [300, 141] on div "14" at bounding box center [299, 142] width 13 height 13
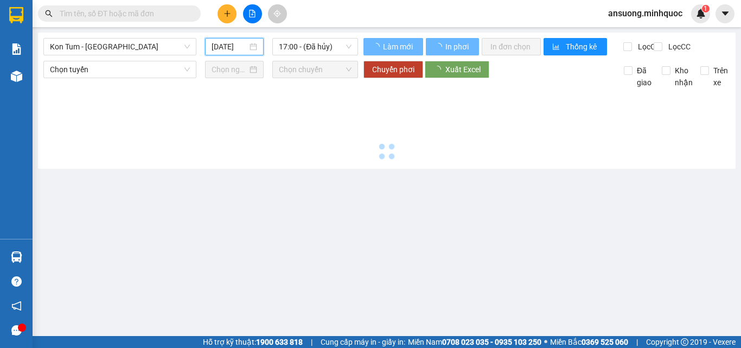
type input "[DATE]"
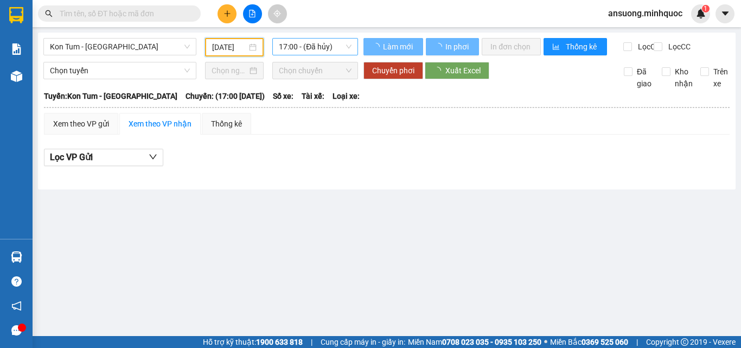
click at [323, 47] on span "17:00 - (Đã hủy)" at bounding box center [315, 47] width 73 height 16
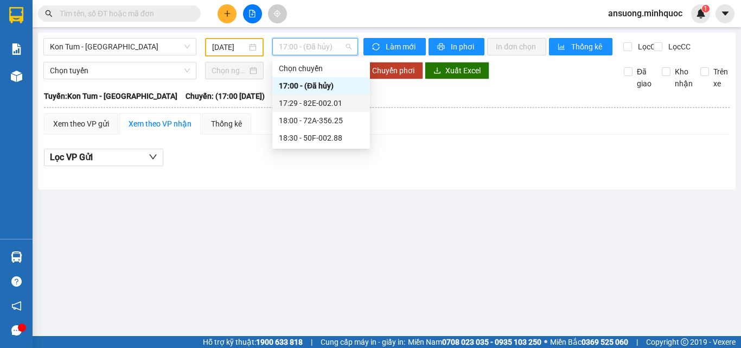
click at [330, 102] on div "17:29 - 82E-002.01" at bounding box center [321, 103] width 85 height 12
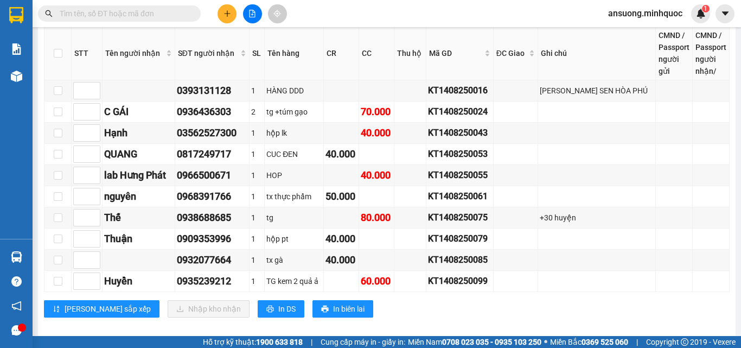
scroll to position [639, 0]
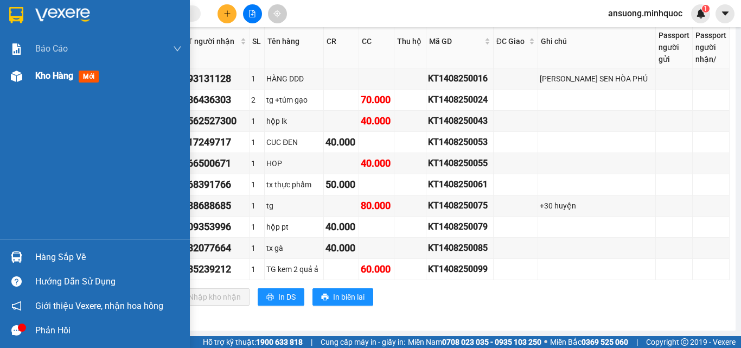
click at [22, 68] on div at bounding box center [16, 76] width 19 height 19
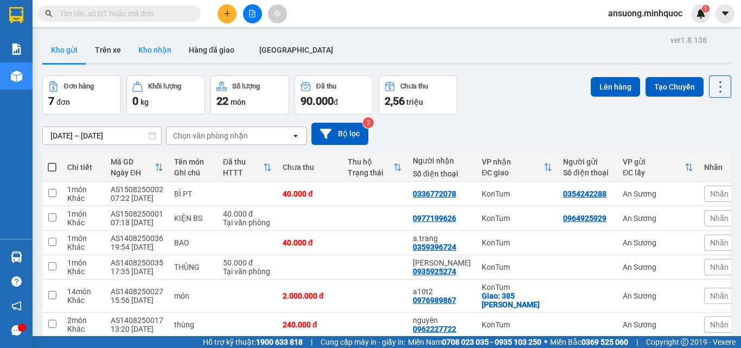
click at [141, 41] on button "Kho nhận" at bounding box center [155, 50] width 50 height 26
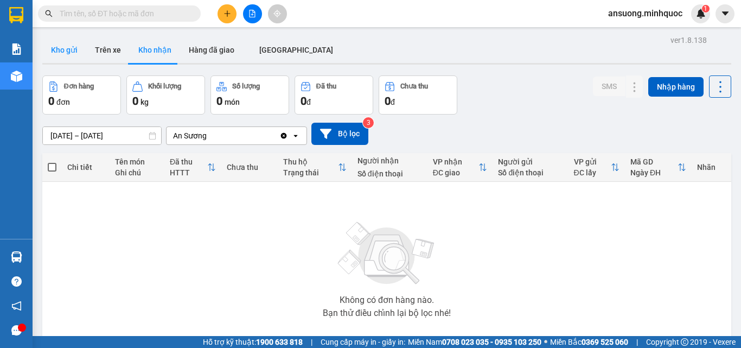
click at [69, 46] on button "Kho gửi" at bounding box center [64, 50] width 44 height 26
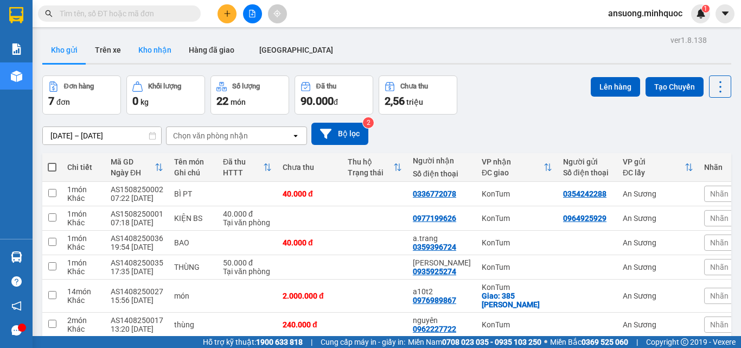
click at [156, 48] on button "Kho nhận" at bounding box center [155, 50] width 50 height 26
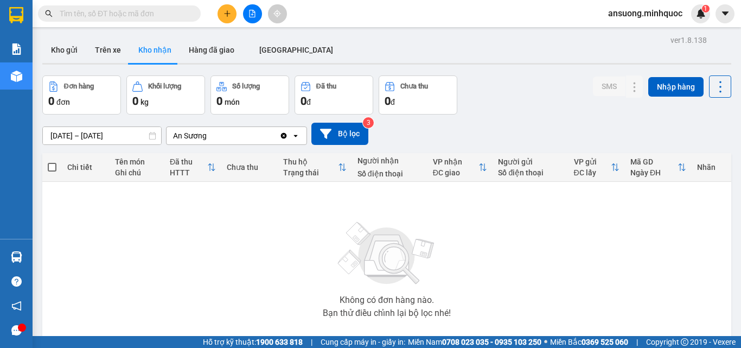
click at [53, 34] on div "ver 1.8.138 Kho gửi Trên xe Kho nhận Hàng đã giao ĐÀ NẴNG Đơn hàng 0 đơn Khối l…" at bounding box center [387, 212] width 698 height 358
click at [55, 36] on div "ver 1.8.138 Kho gửi Trên xe Kho nhận Hàng đã giao ĐÀ NẴNG Đơn hàng 0 đơn Khối l…" at bounding box center [387, 212] width 698 height 358
click at [59, 47] on button "Kho gửi" at bounding box center [64, 50] width 44 height 26
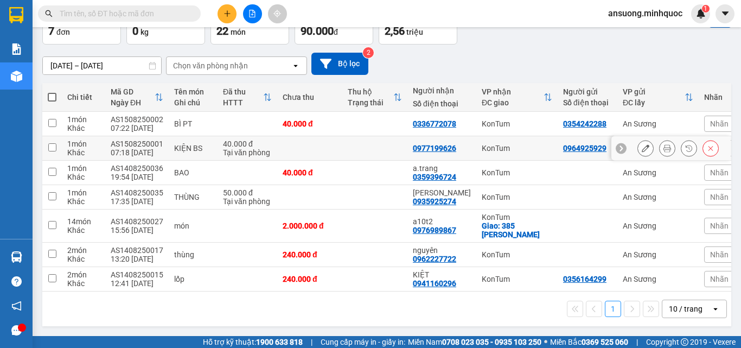
scroll to position [74, 0]
